Goal: Task Accomplishment & Management: Manage account settings

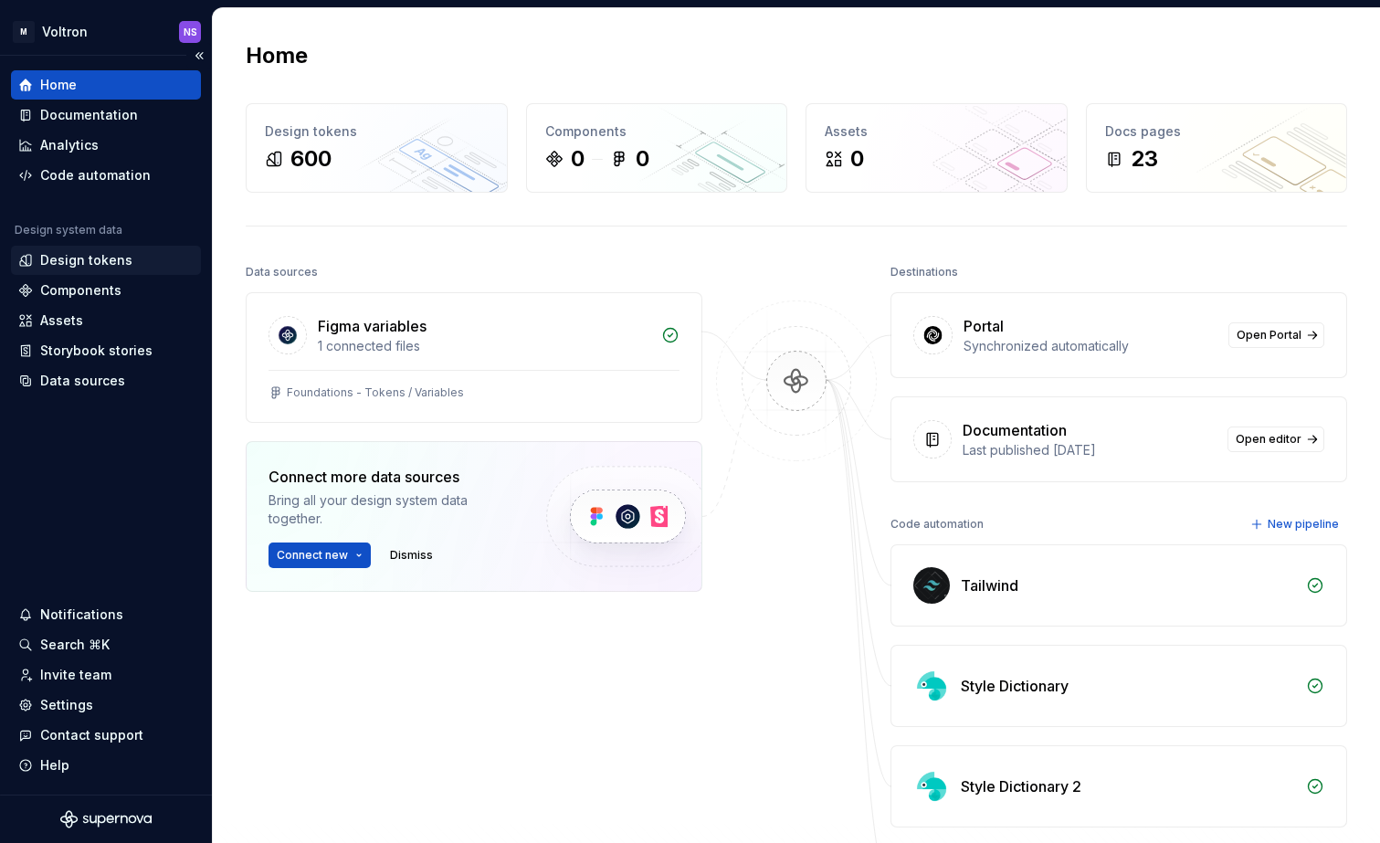
click at [90, 261] on div "Design tokens" at bounding box center [86, 260] width 92 height 18
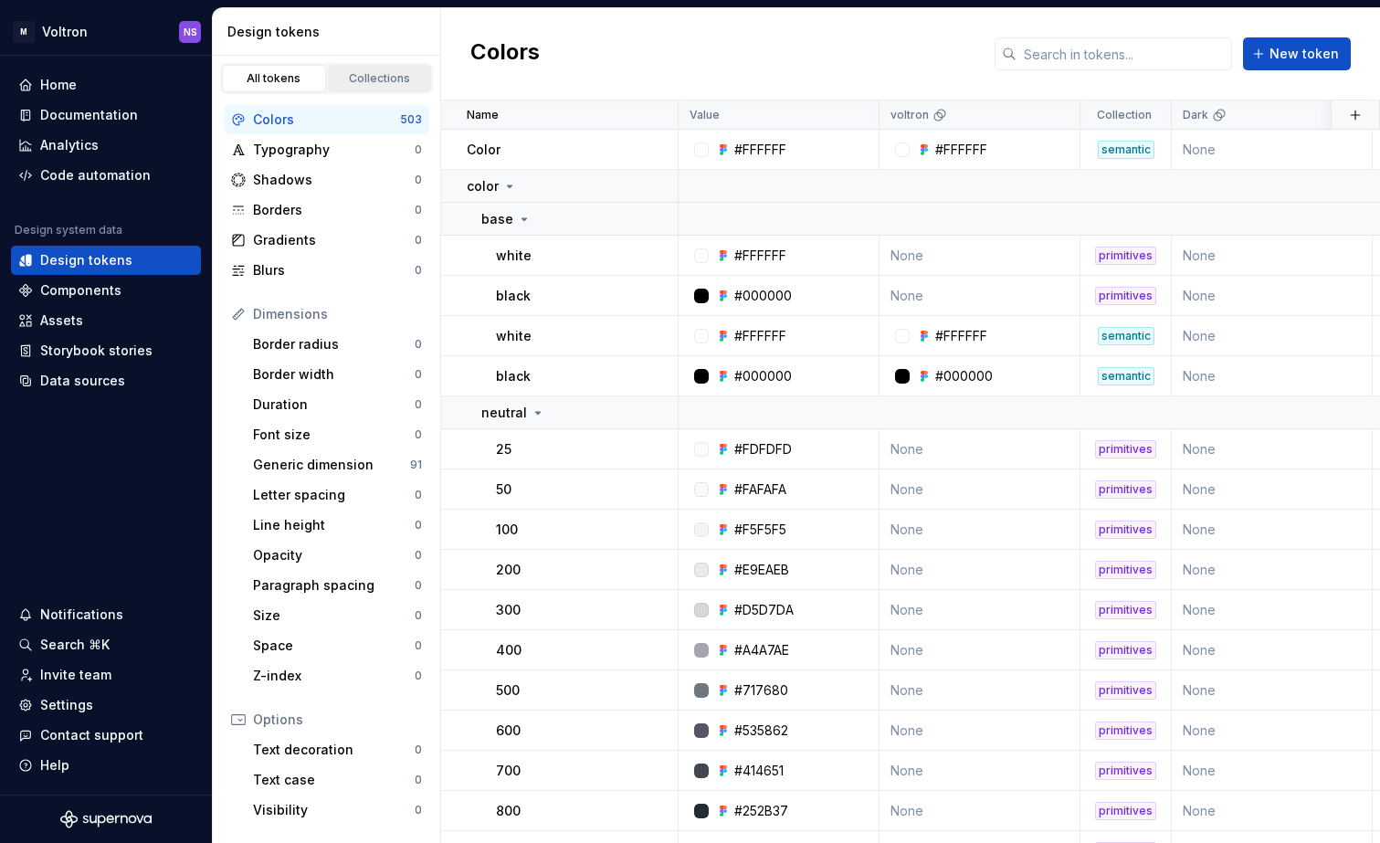
click at [372, 80] on div "Collections" at bounding box center [379, 78] width 91 height 15
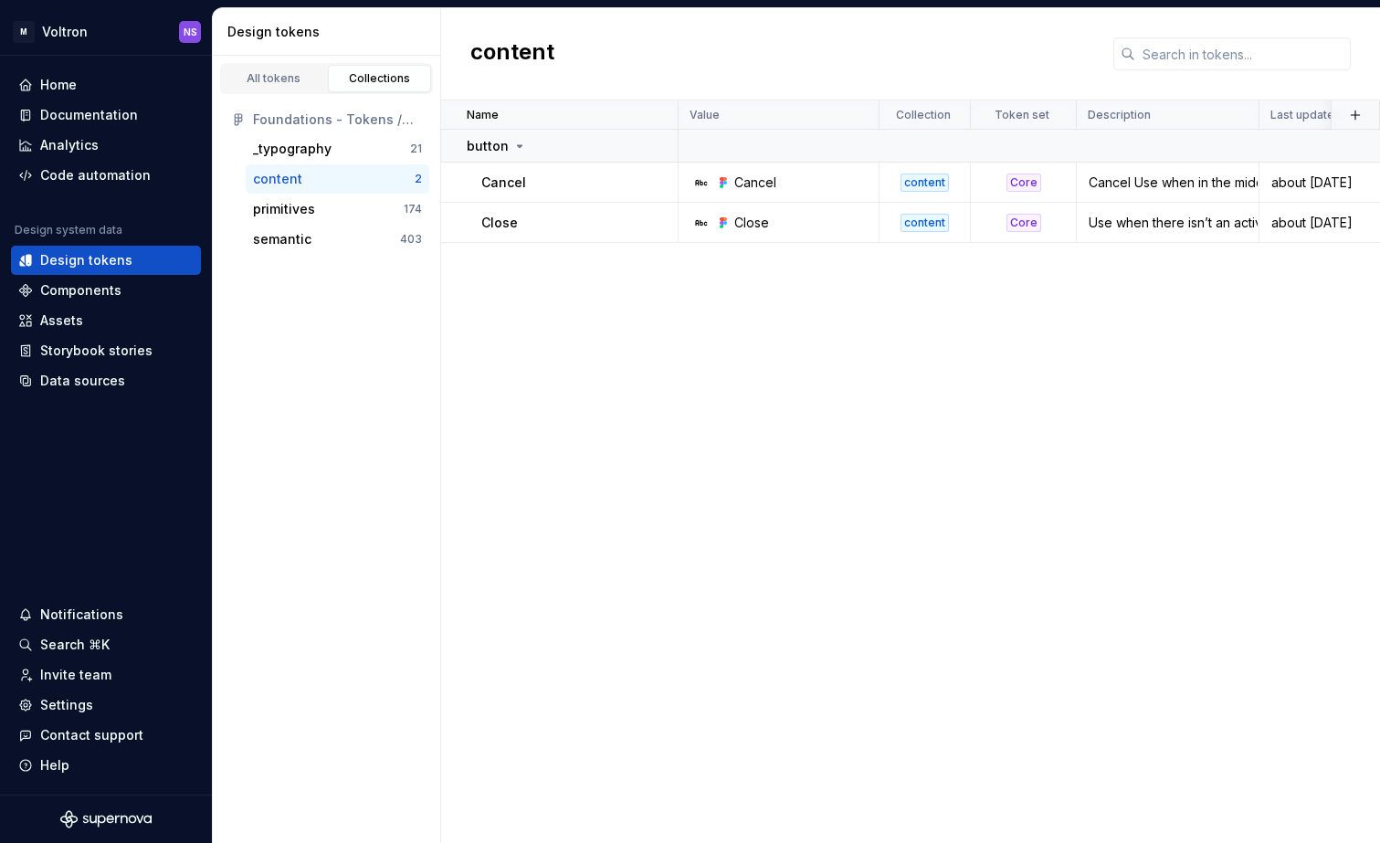
click at [292, 174] on div "content" at bounding box center [277, 179] width 49 height 18
drag, startPoint x: 596, startPoint y: 336, endPoint x: 537, endPoint y: 221, distance: 129.1
click at [595, 323] on div "Name Value Collection Token set Description Last updated button [PERSON_NAME] c…" at bounding box center [910, 471] width 939 height 743
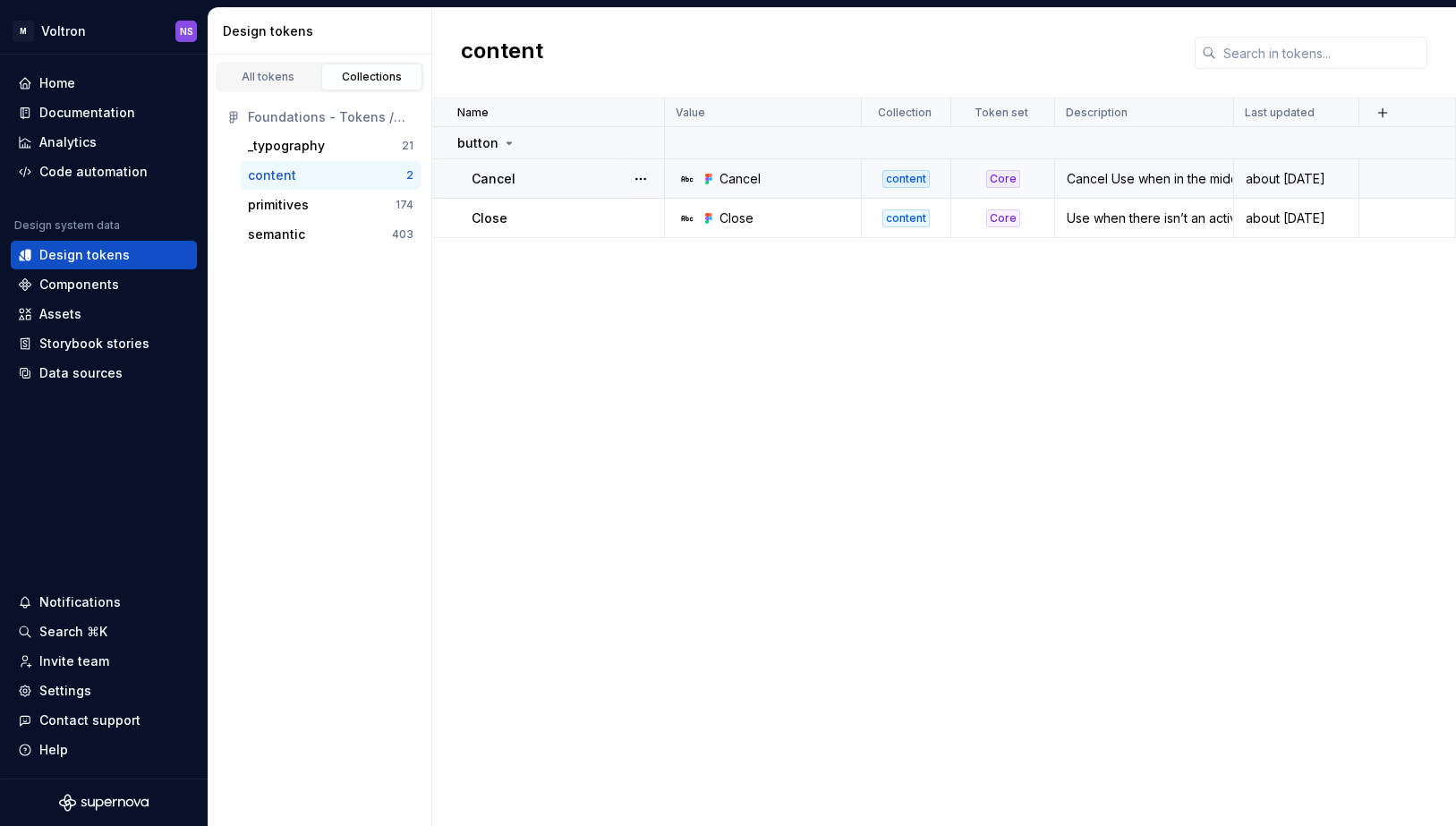
click at [1160, 176] on div "Cancel Use when in the middle of an action or decision and they can choose to s…" at bounding box center [1144, 179] width 176 height 18
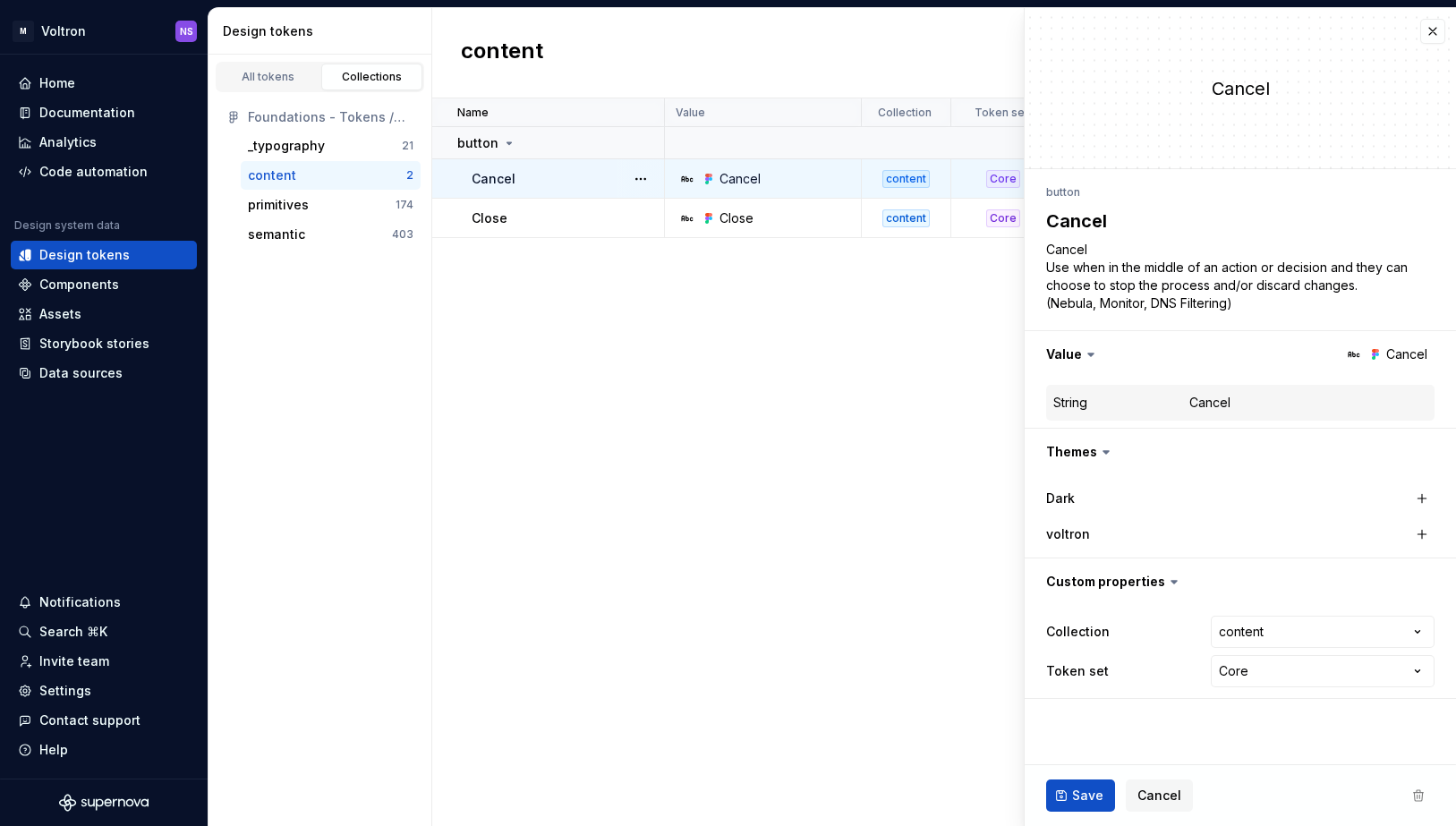
type textarea "*"
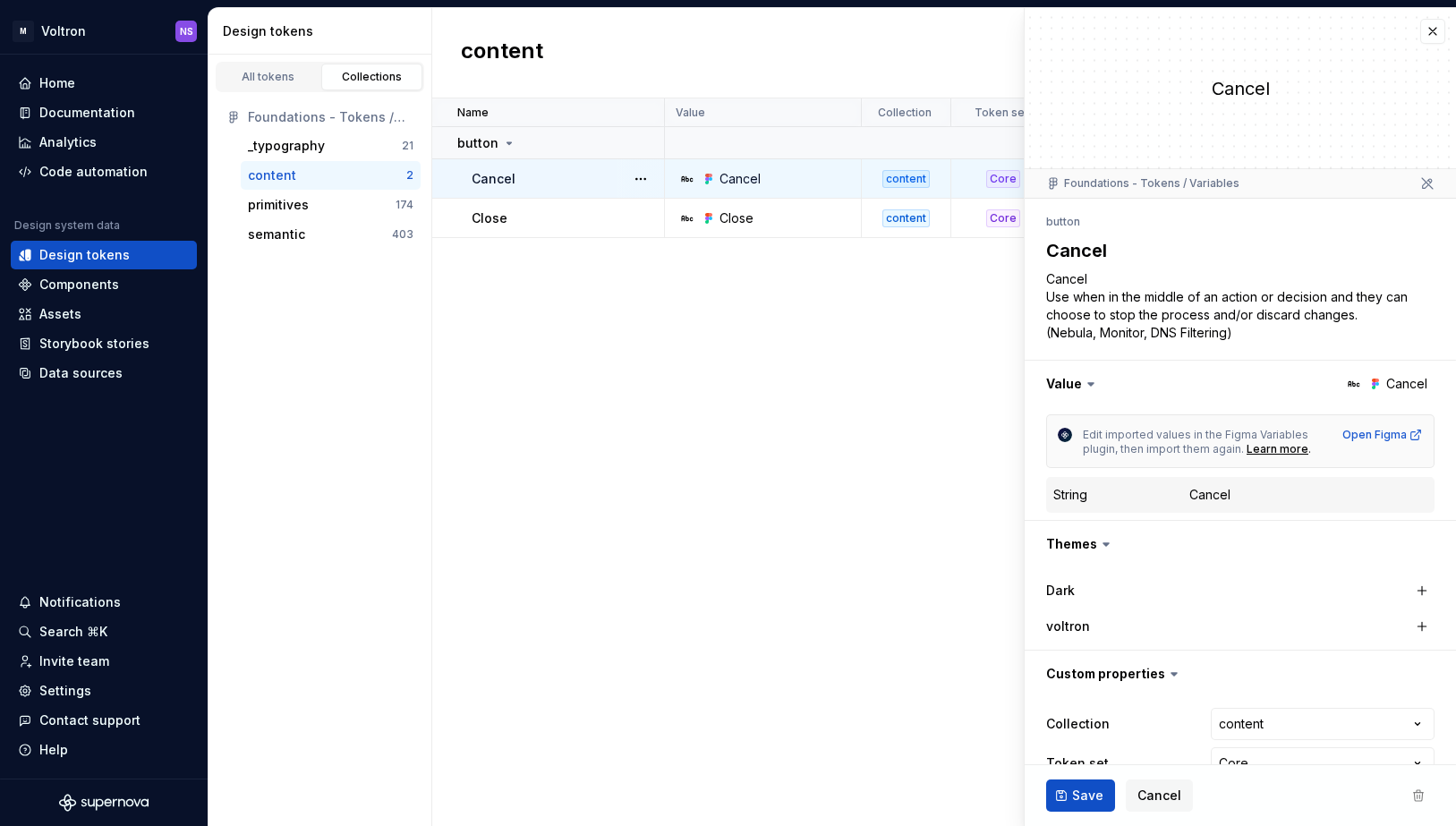
click at [821, 377] on div "Name Value Collection Token set Description Last updated button [PERSON_NAME] c…" at bounding box center [944, 462] width 1024 height 728
click at [1351, 33] on button "button" at bounding box center [1433, 31] width 25 height 25
